Goal: Information Seeking & Learning: Learn about a topic

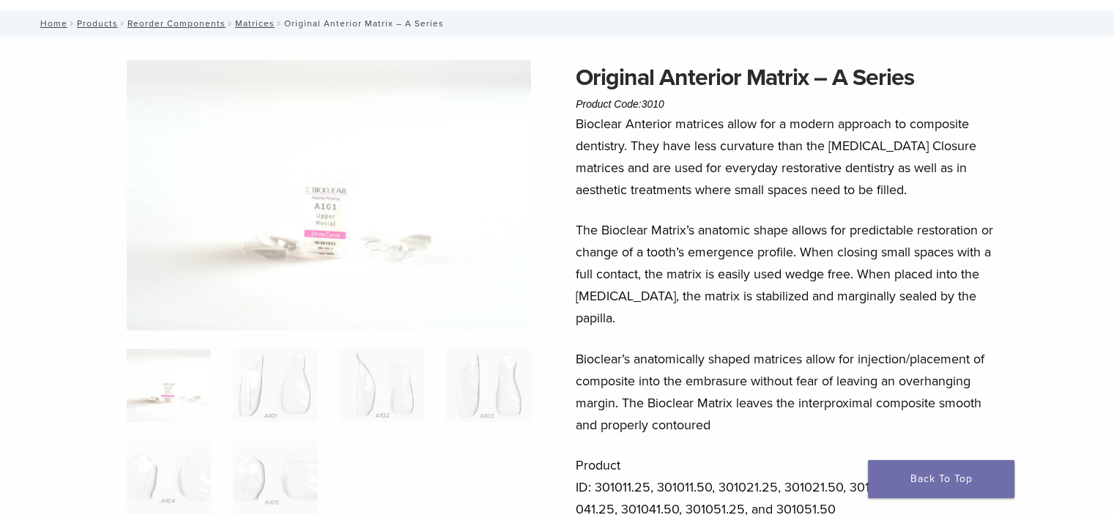
scroll to position [73, 0]
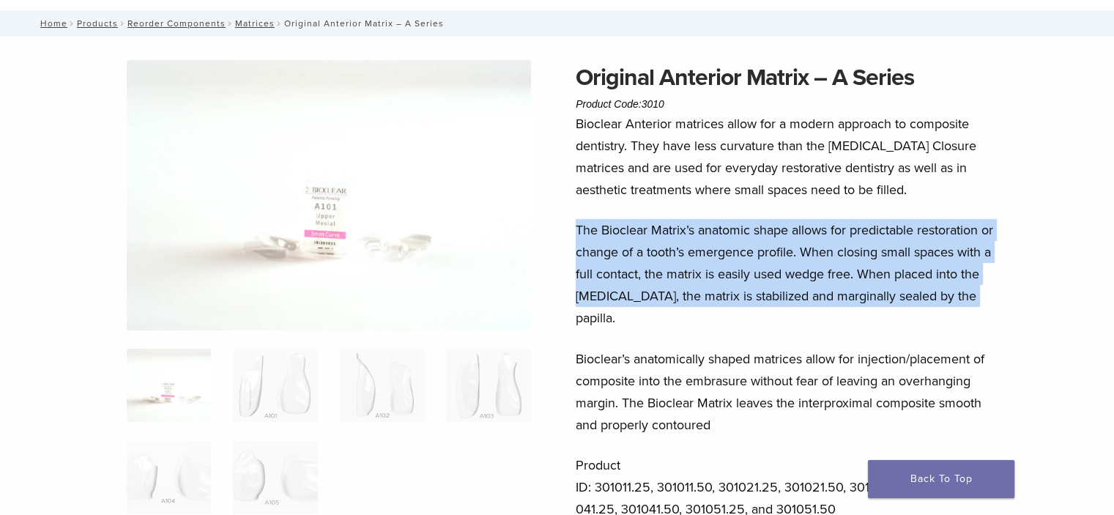
drag, startPoint x: 973, startPoint y: 298, endPoint x: 578, endPoint y: 231, distance: 400.4
click at [578, 231] on p "The Bioclear Matrix’s anatomic shape allows for predictable restoration or chan…" at bounding box center [791, 274] width 431 height 110
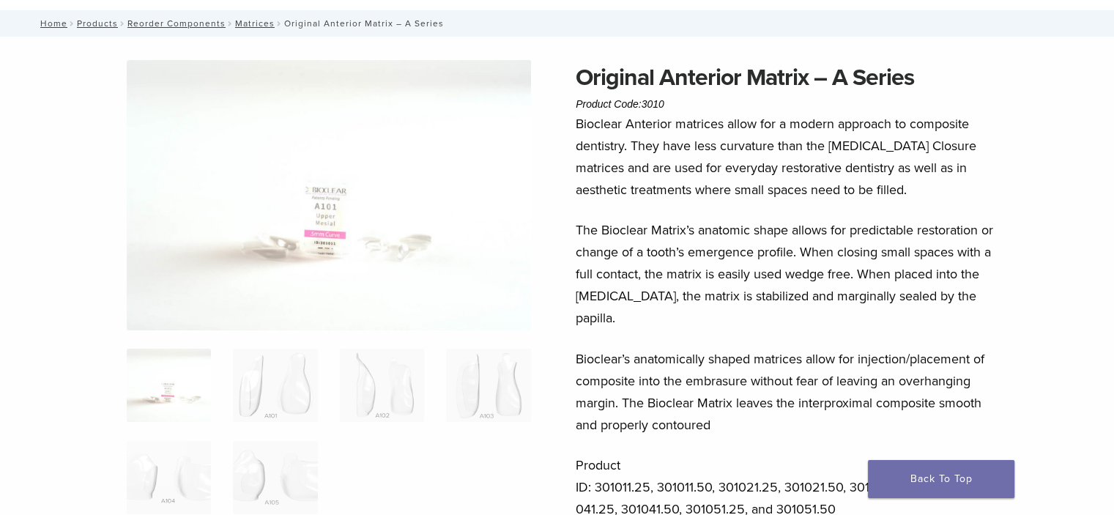
click at [984, 348] on p "Bioclear’s anatomically shaped matrices allow for injection/placement of compos…" at bounding box center [791, 392] width 431 height 88
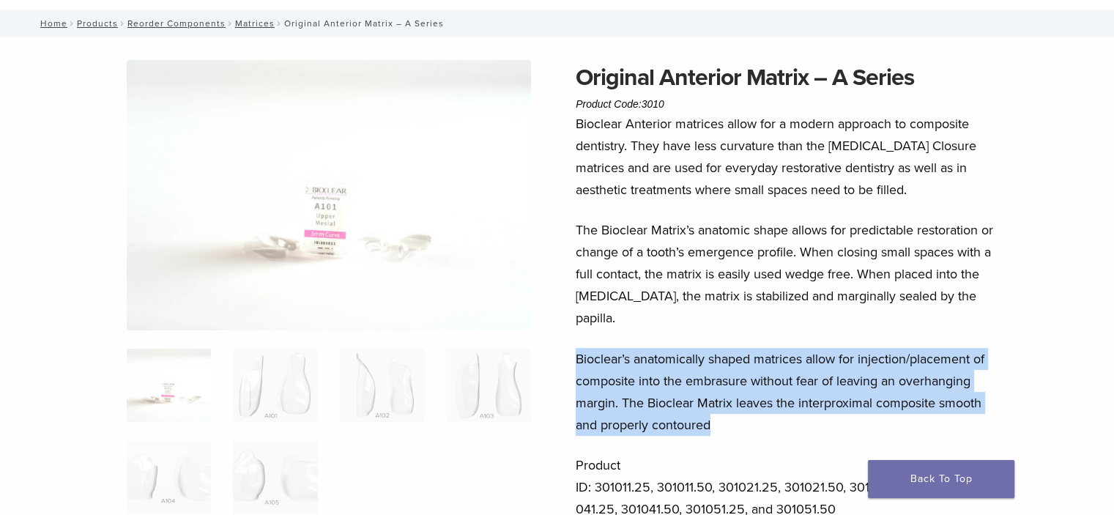
drag, startPoint x: 720, startPoint y: 403, endPoint x: 576, endPoint y: 328, distance: 161.8
click at [576, 348] on p "Bioclear’s anatomically shaped matrices allow for injection/placement of compos…" at bounding box center [791, 392] width 431 height 88
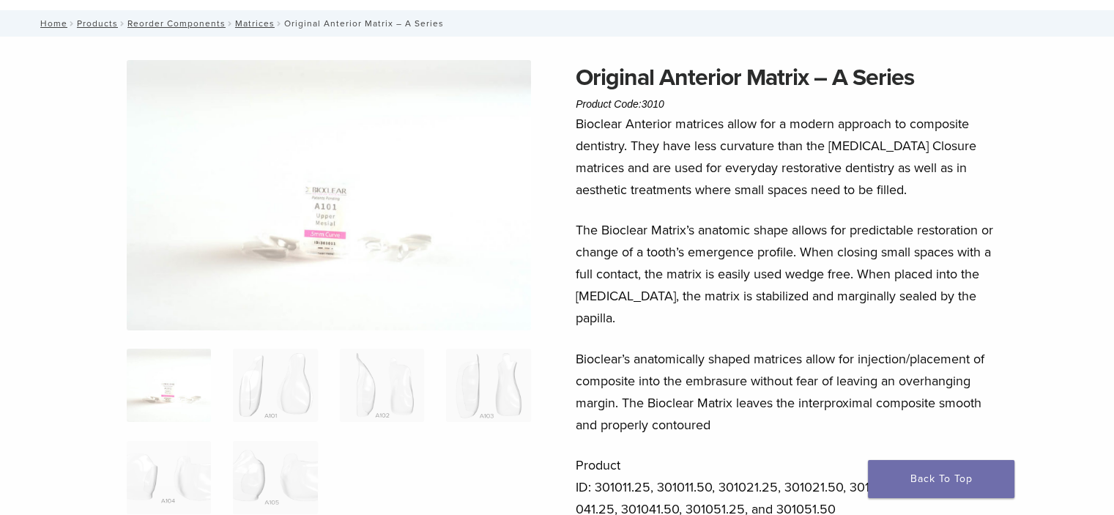
click at [715, 205] on div "Bioclear Anterior matrices allow for a modern approach to composite dentistry. …" at bounding box center [791, 326] width 431 height 426
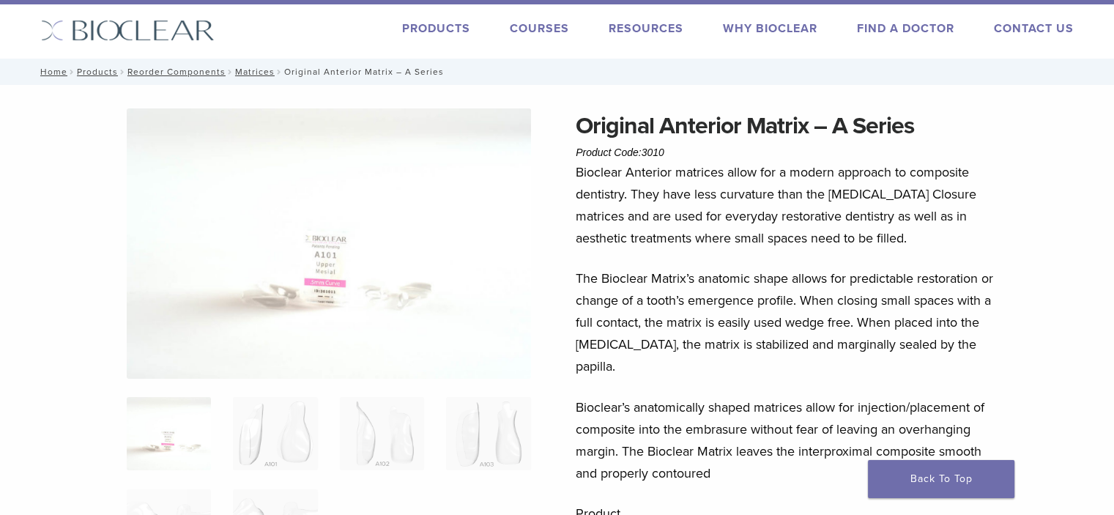
scroll to position [0, 0]
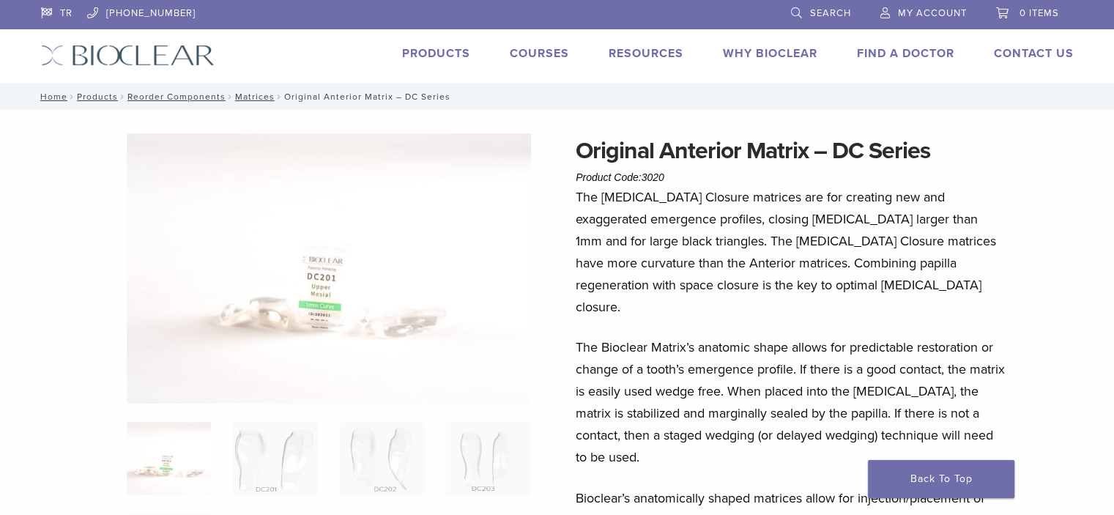
scroll to position [146, 0]
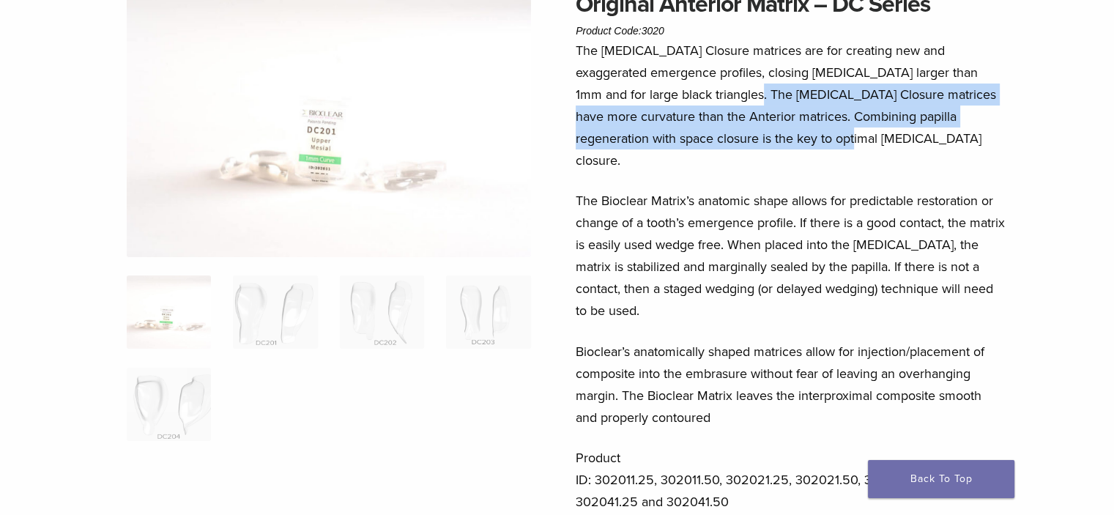
drag, startPoint x: 738, startPoint y: 111, endPoint x: 687, endPoint y: 99, distance: 52.6
click at [687, 99] on p "The [MEDICAL_DATA] Closure matrices are for creating new and exaggerated emerge…" at bounding box center [791, 106] width 431 height 132
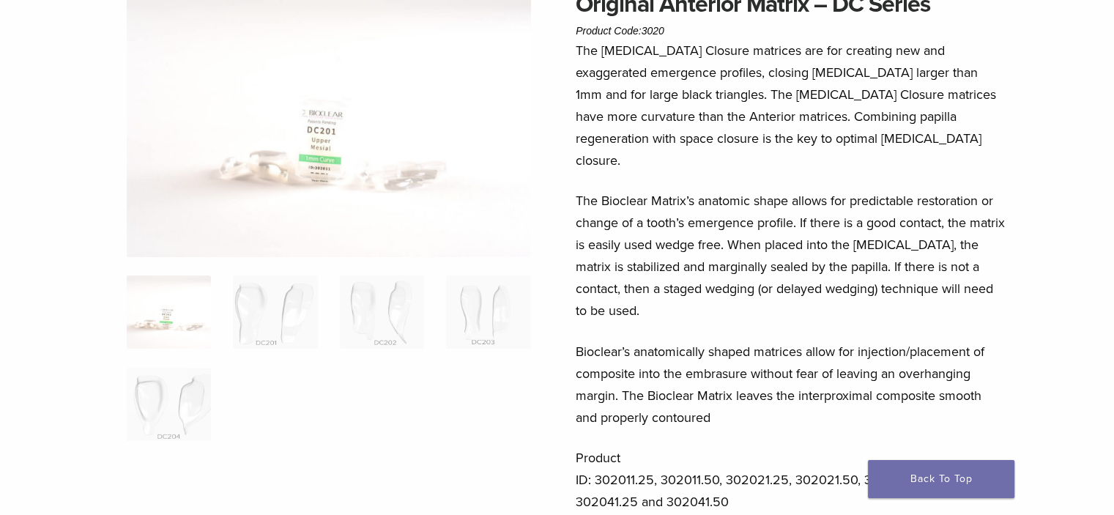
click at [900, 155] on div "The [MEDICAL_DATA] Closure matrices are for creating new and exaggerated emerge…" at bounding box center [791, 286] width 431 height 492
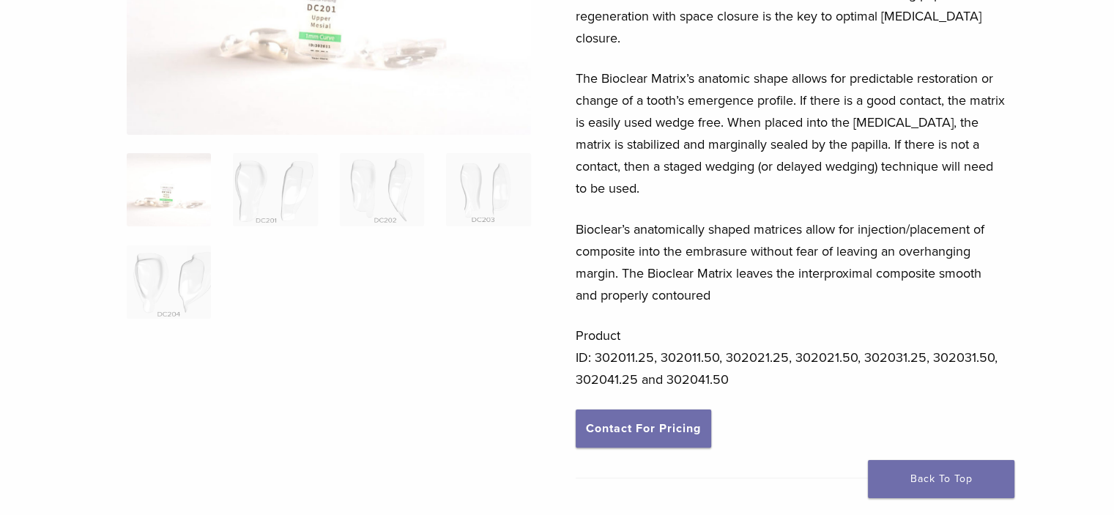
scroll to position [513, 0]
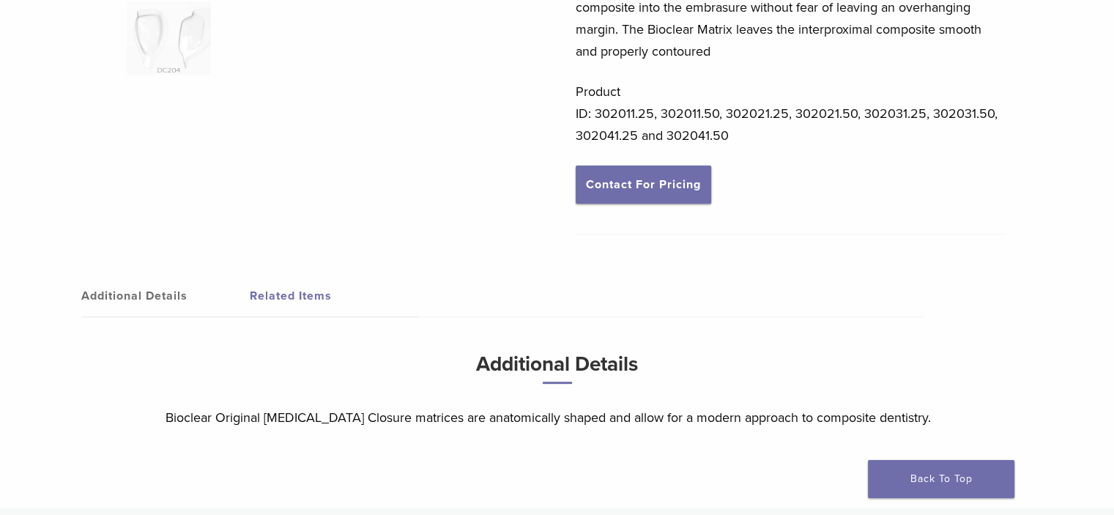
click at [162, 275] on link "Additional Details" at bounding box center [165, 295] width 168 height 41
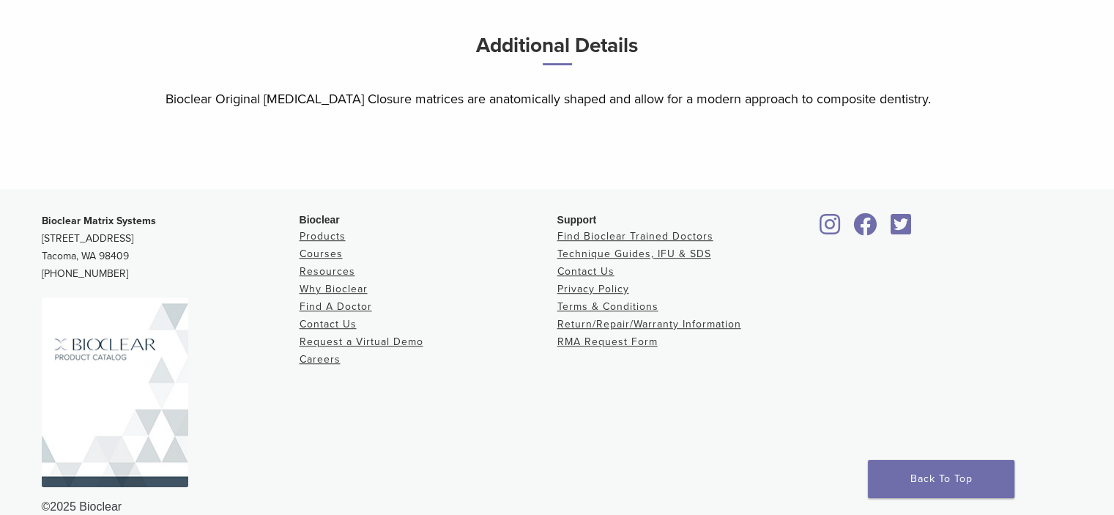
scroll to position [392, 0]
